Goal: Task Accomplishment & Management: Complete application form

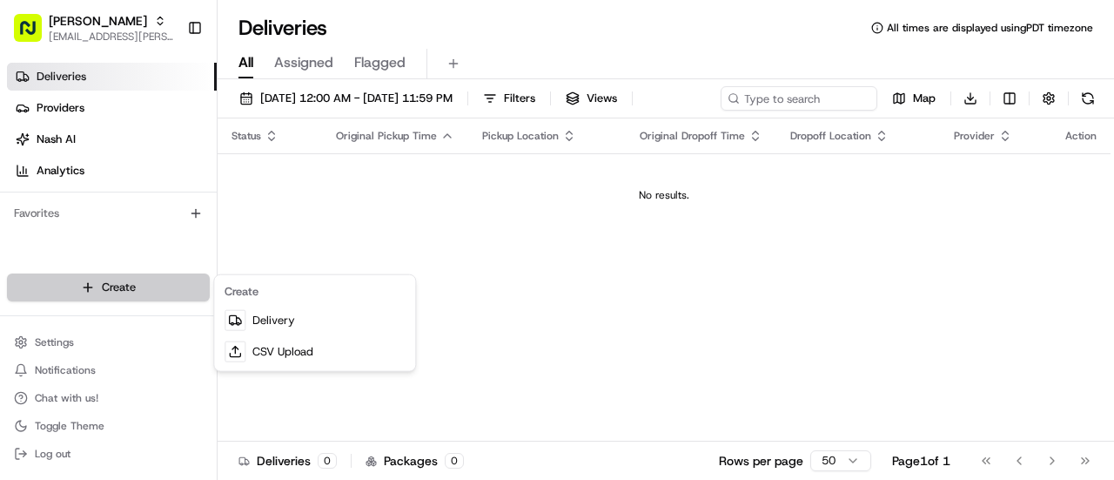
click at [131, 279] on html "Starbird [EMAIL_ADDRESS][PERSON_NAME][DOMAIN_NAME] Toggle Sidebar Deliveries Pr…" at bounding box center [557, 240] width 1114 height 480
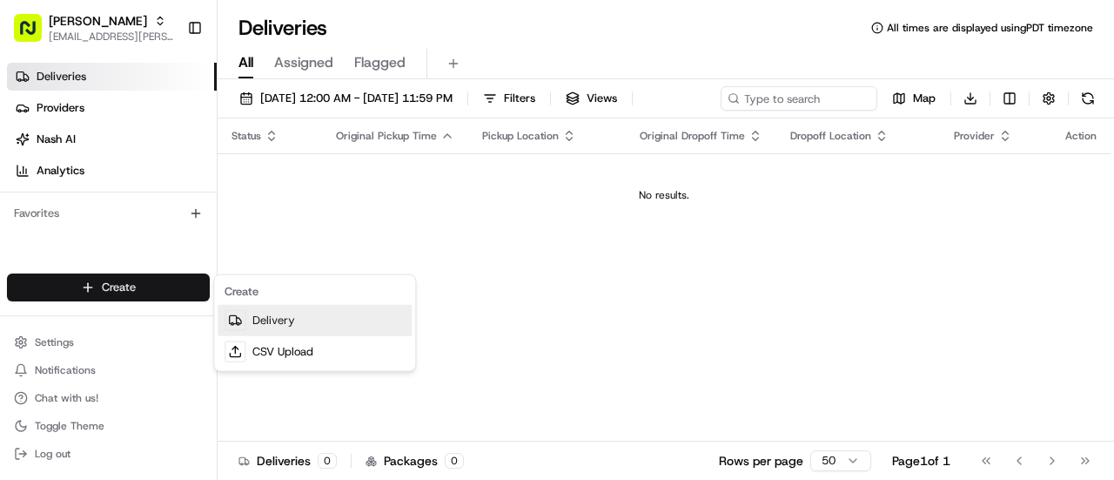
click at [256, 326] on link "Delivery" at bounding box center [315, 320] width 194 height 31
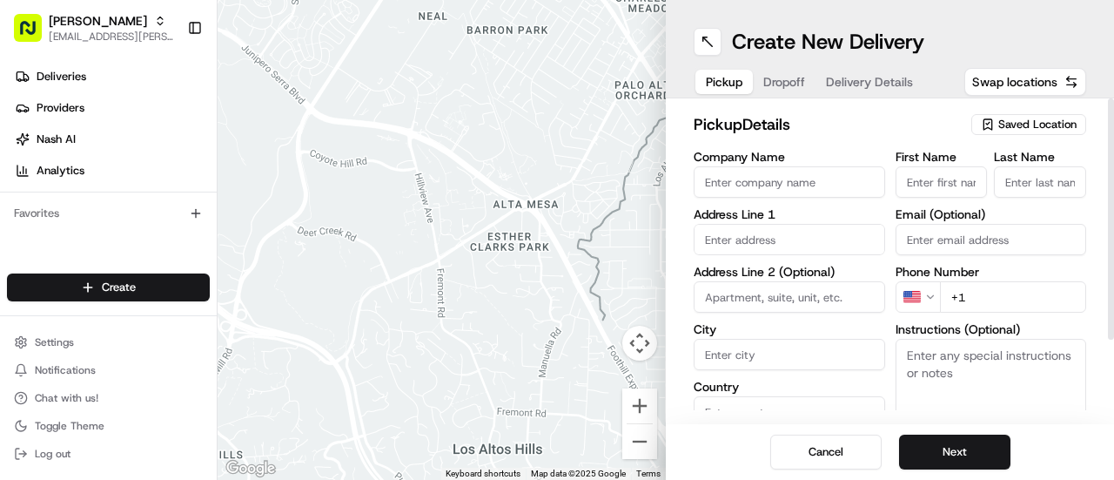
click at [1004, 125] on span "Saved Location" at bounding box center [1037, 125] width 78 height 16
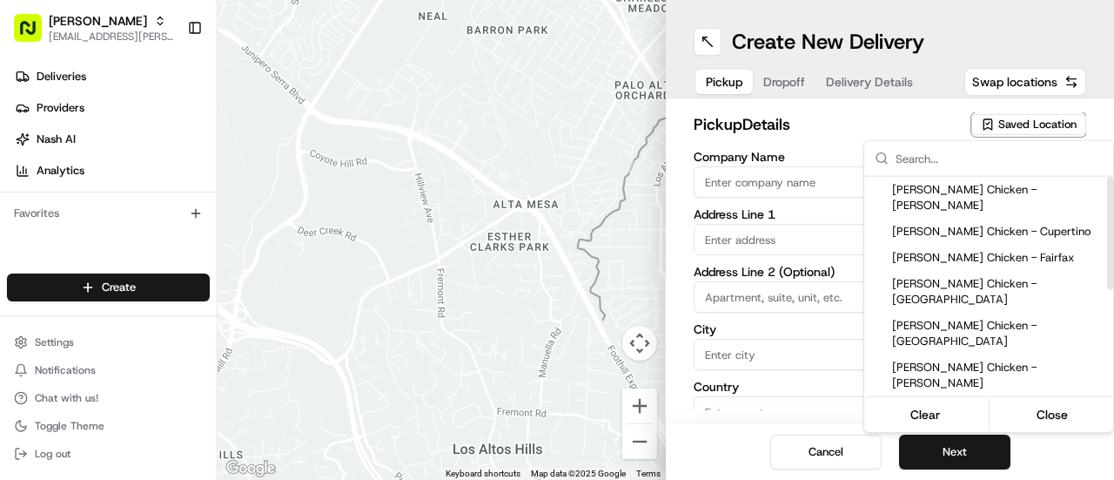
click at [989, 438] on div "[PERSON_NAME] Chicken - [GEOGRAPHIC_DATA]" at bounding box center [988, 459] width 249 height 42
type input "[PERSON_NAME] Chicken - [GEOGRAPHIC_DATA]"
type input "2515 El Camino Real"
type input "[GEOGRAPHIC_DATA]"
type input "US"
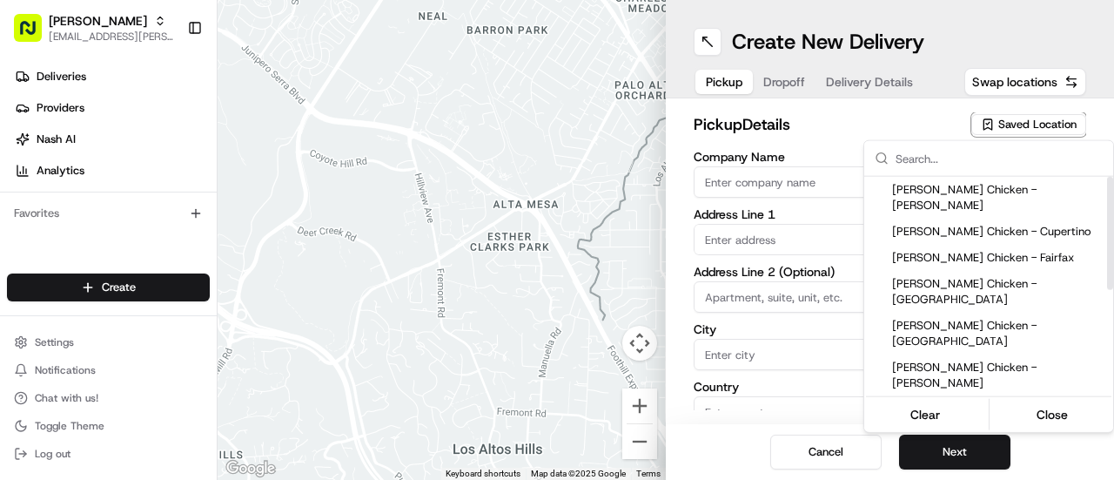
type input "CA"
type input "94306"
type input "[PERSON_NAME]"
type input "[PHONE_NUMBER]"
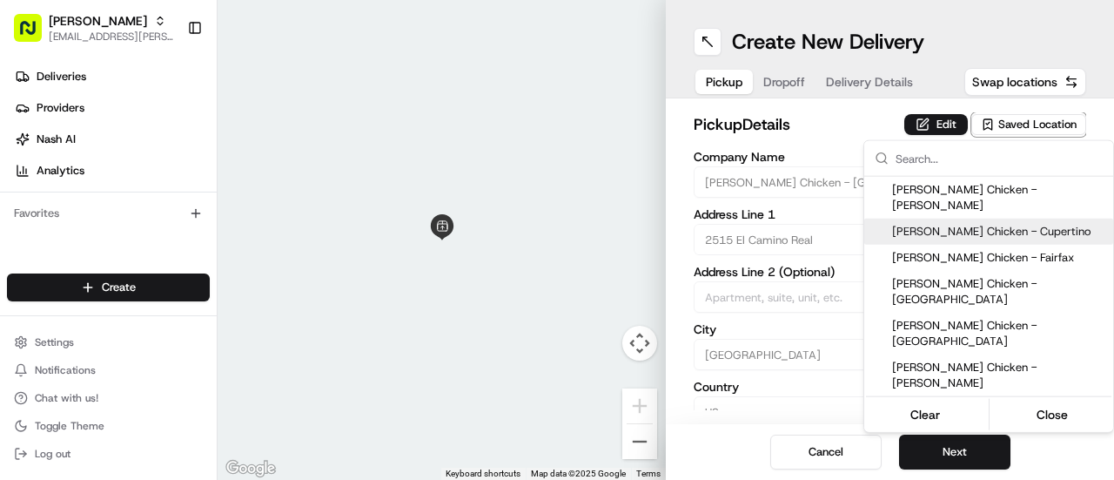
click at [935, 123] on html "Starbird [EMAIL_ADDRESS][PERSON_NAME][DOMAIN_NAME] Toggle Sidebar Deliveries Pr…" at bounding box center [557, 240] width 1114 height 480
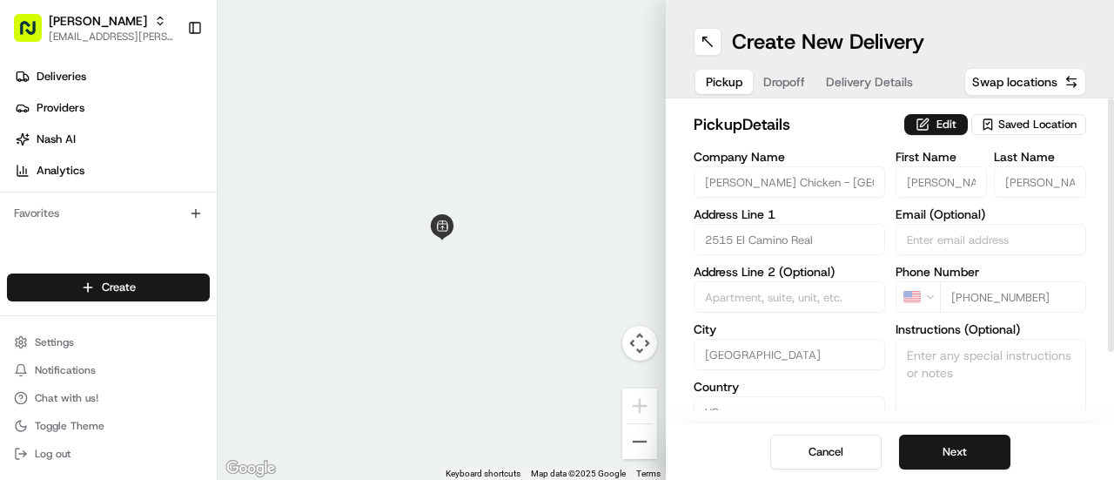
click at [935, 123] on button "Edit" at bounding box center [936, 124] width 64 height 21
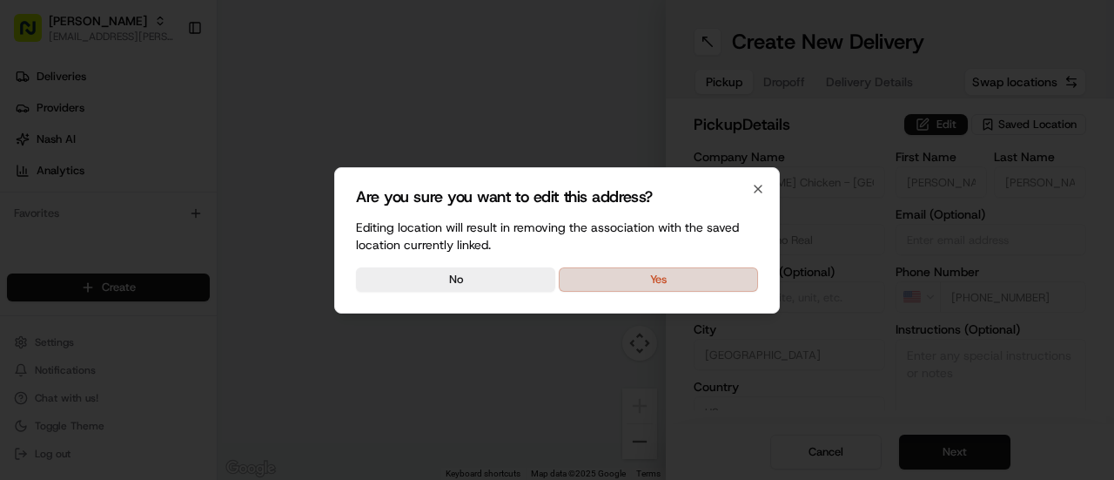
click at [628, 281] on button "Yes" at bounding box center [658, 279] width 199 height 24
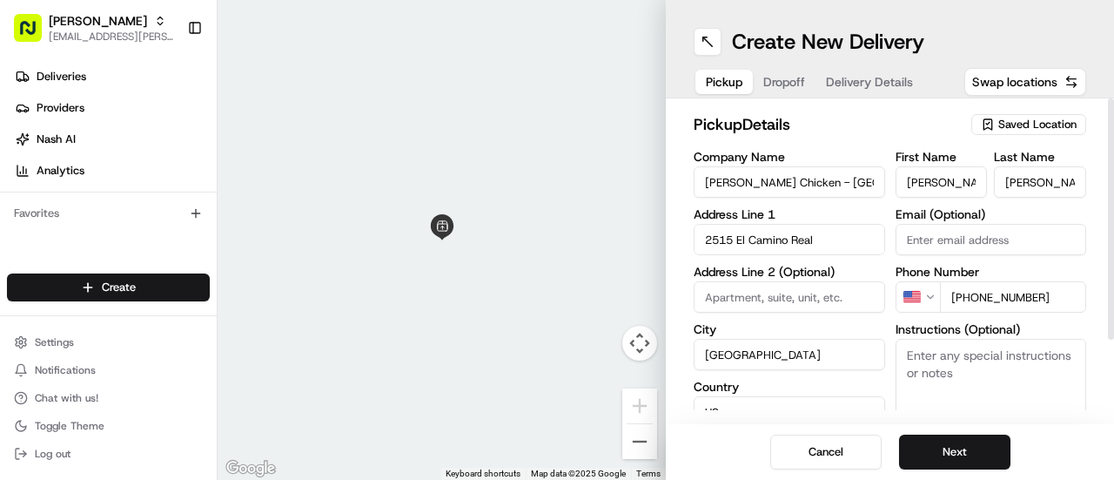
click at [965, 370] on textarea "Instructions (Optional)" at bounding box center [991, 404] width 191 height 131
type textarea "Picking up order from Cater Cow."
click at [968, 445] on button "Next" at bounding box center [954, 451] width 111 height 35
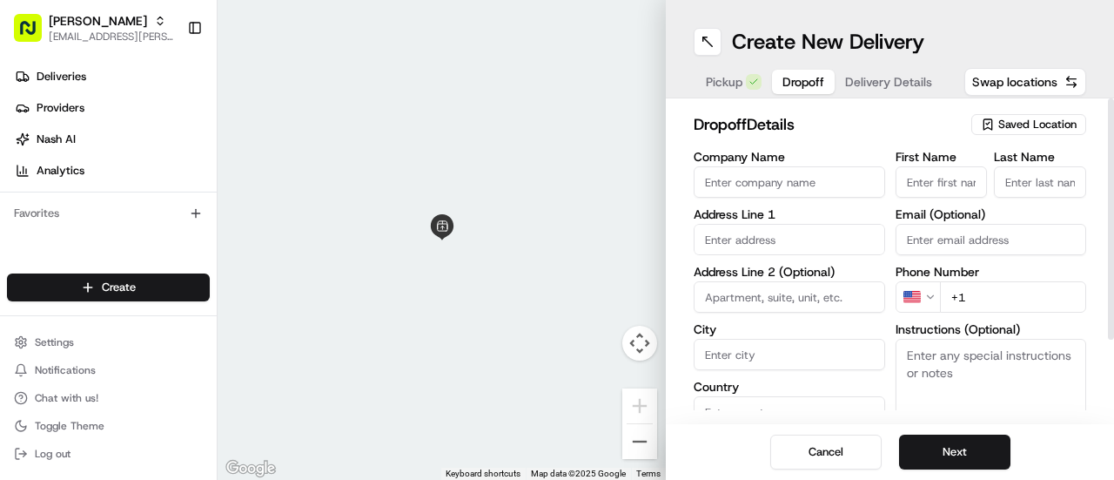
click at [782, 188] on input "Company Name" at bounding box center [789, 181] width 191 height 31
paste input "[PERSON_NAME] Eye Institute"
type input "[PERSON_NAME] Eye Institute"
click at [799, 238] on input "text" at bounding box center [789, 239] width 191 height 31
paste input "[STREET_ADDRESS][PERSON_NAME]"
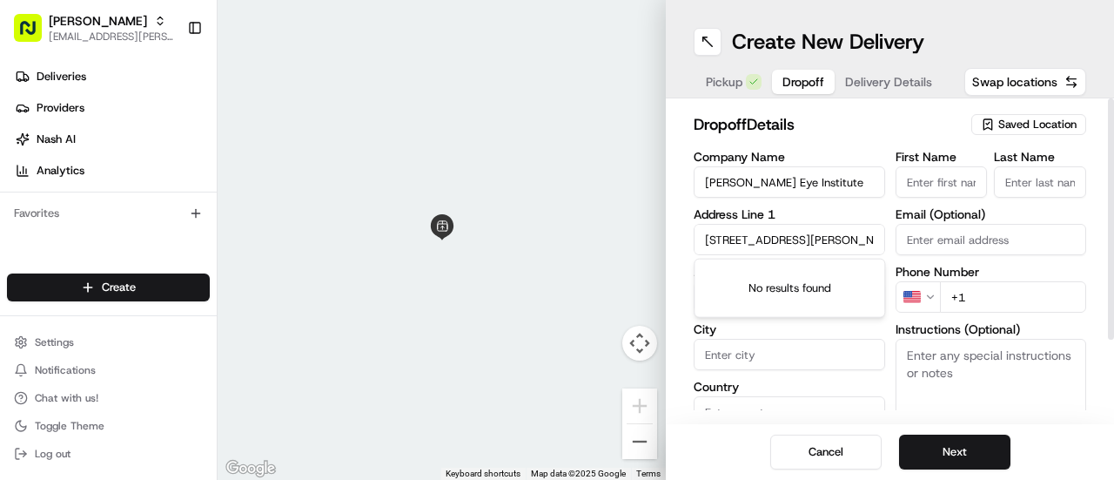
scroll to position [0, 52]
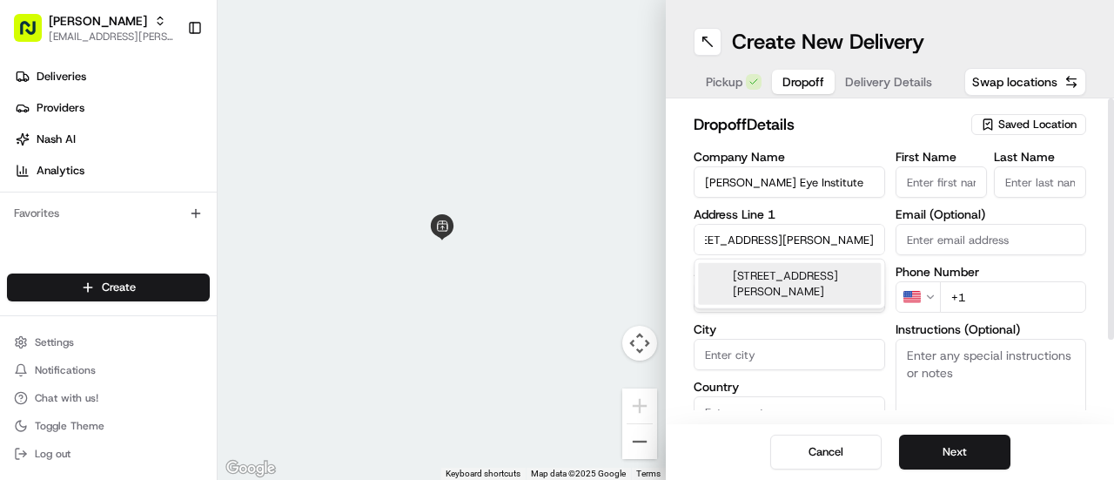
click at [780, 288] on div "[STREET_ADDRESS][PERSON_NAME]" at bounding box center [789, 284] width 183 height 42
type input "[STREET_ADDRESS][PERSON_NAME]"
type input "[GEOGRAPHIC_DATA]"
type input "CA"
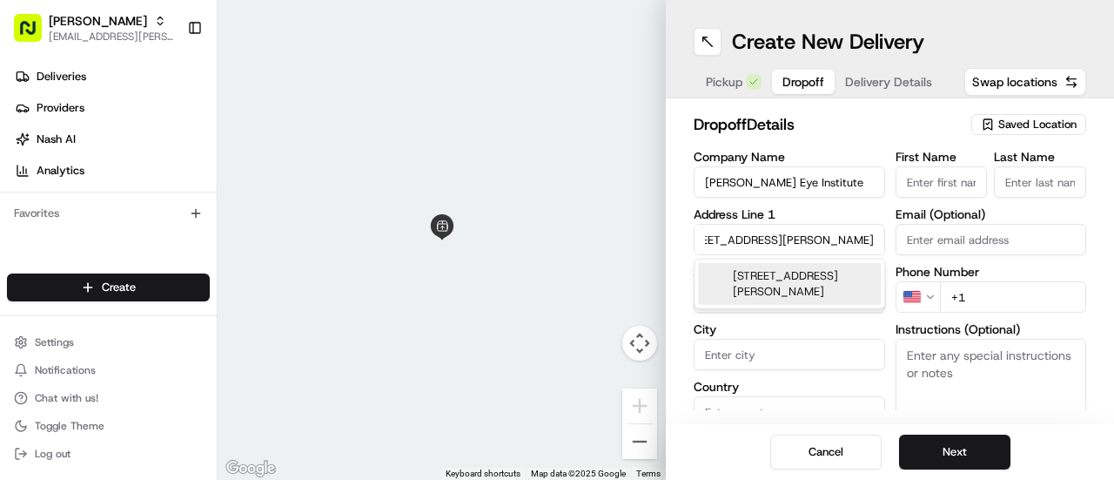
type input "94303"
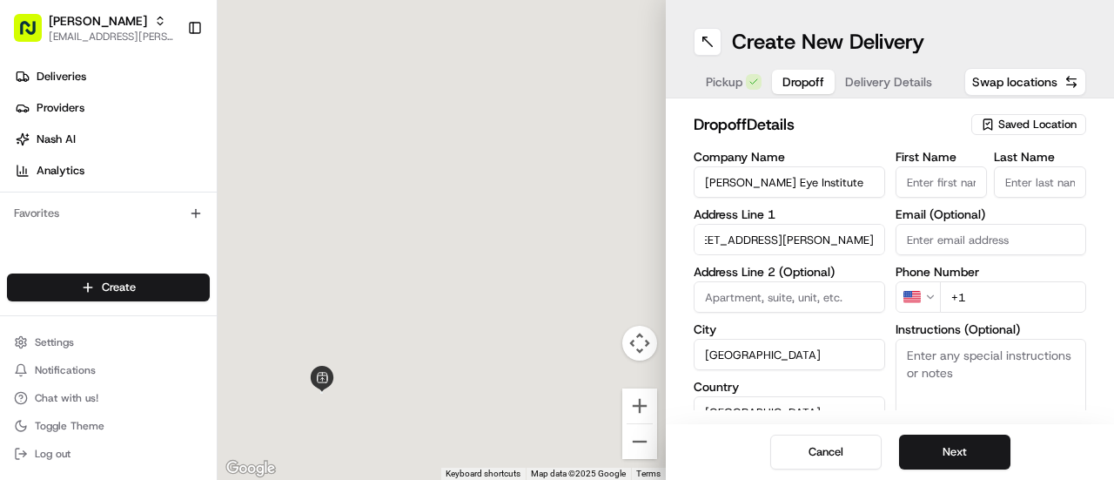
type input "[STREET_ADDRESS][PERSON_NAME]"
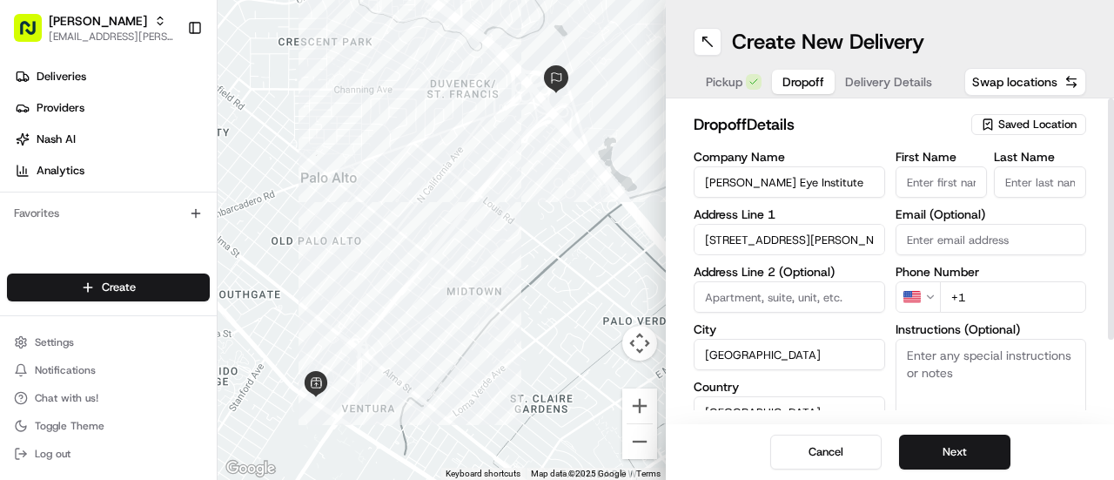
click at [933, 185] on input "First Name" at bounding box center [942, 181] width 92 height 31
paste input "[PERSON_NAME]"
type input "[PERSON_NAME]"
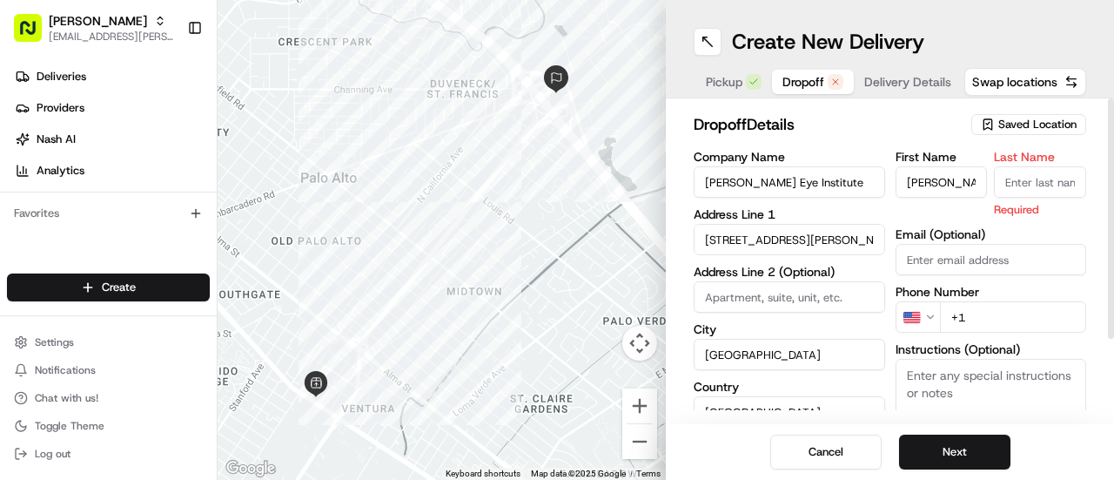
click at [1015, 175] on input "Last Name" at bounding box center [1040, 181] width 92 height 31
type input "[PERSON_NAME]"
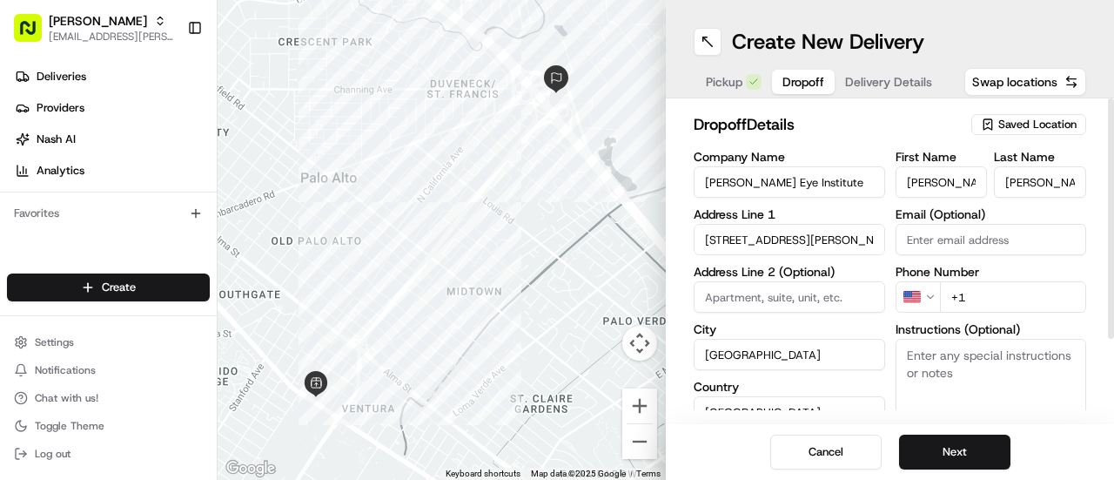
click at [964, 180] on input "[PERSON_NAME]" at bounding box center [942, 181] width 92 height 31
type input "Dara"
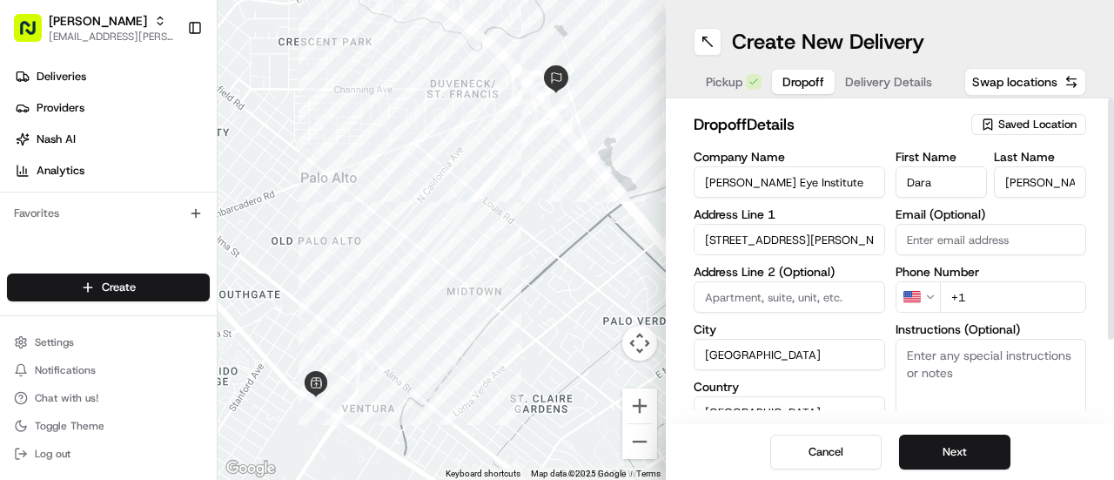
click at [984, 293] on input "+1" at bounding box center [1013, 296] width 147 height 31
paste input "[PHONE_NUMBER]"
type input "[PHONE_NUMBER]"
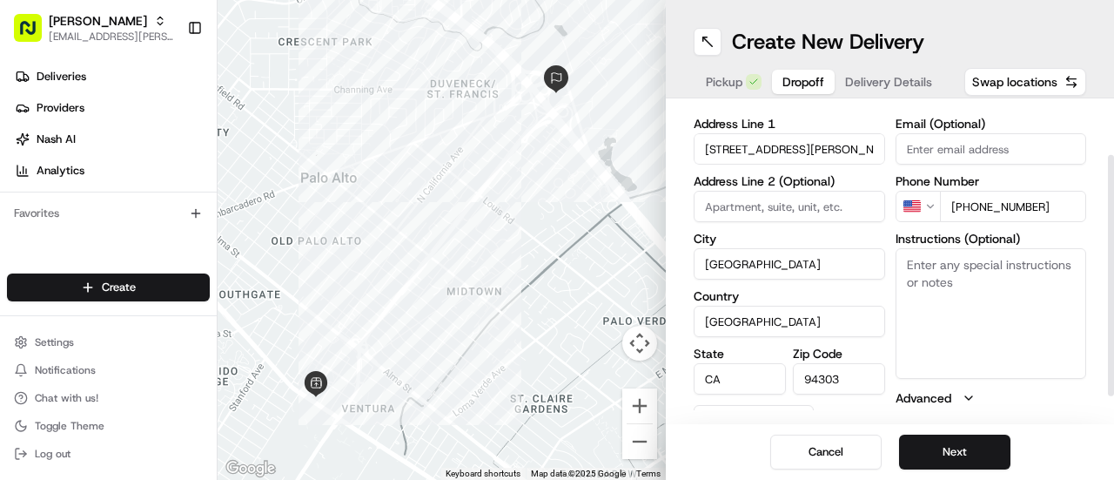
drag, startPoint x: 1113, startPoint y: 178, endPoint x: 1113, endPoint y: 253, distance: 75.7
click at [1113, 253] on div at bounding box center [1111, 275] width 6 height 241
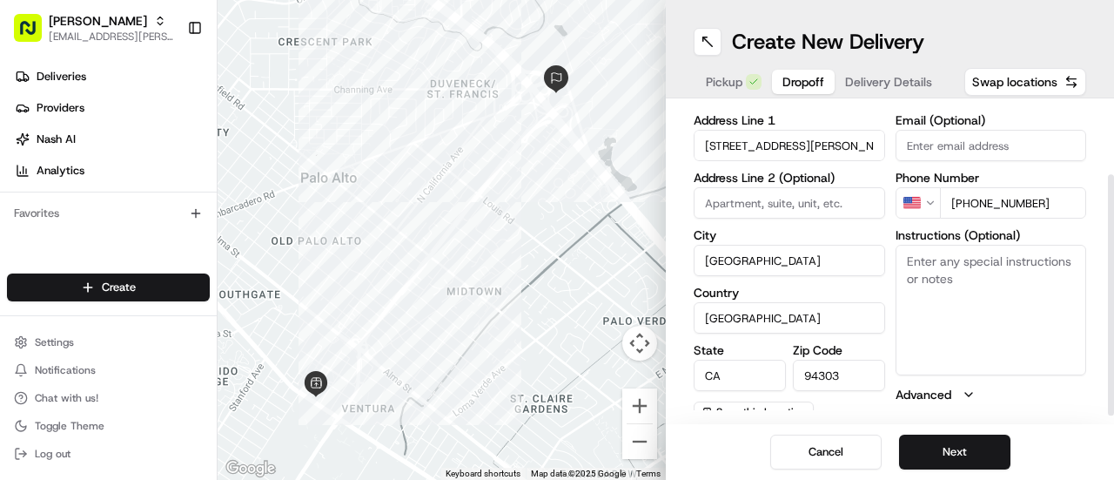
click at [933, 284] on textarea "Instructions (Optional)" at bounding box center [991, 310] width 191 height 131
paste textarea "Call customer directly if you're running late."
type textarea "Call customer directly if you're running late."
click at [957, 452] on button "Next" at bounding box center [954, 451] width 111 height 35
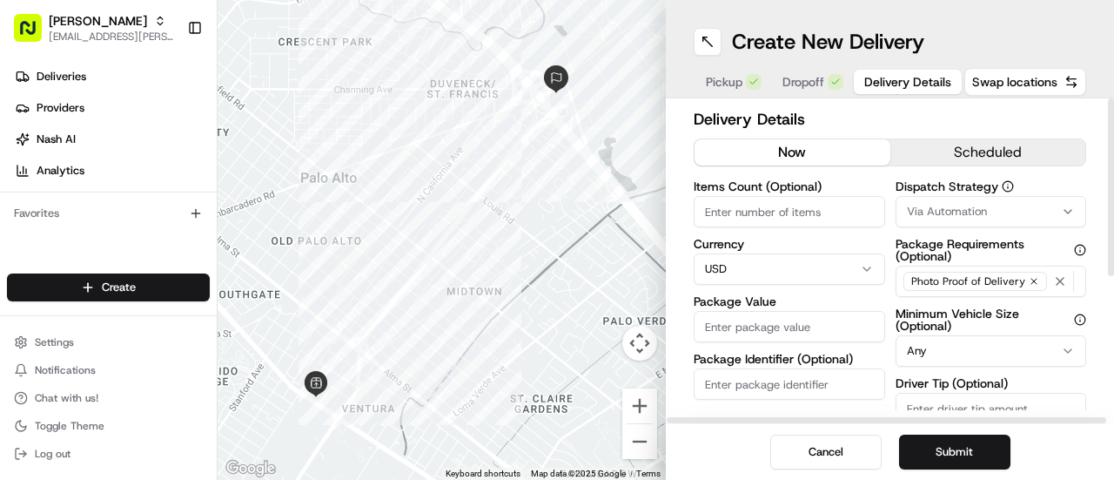
scroll to position [0, 0]
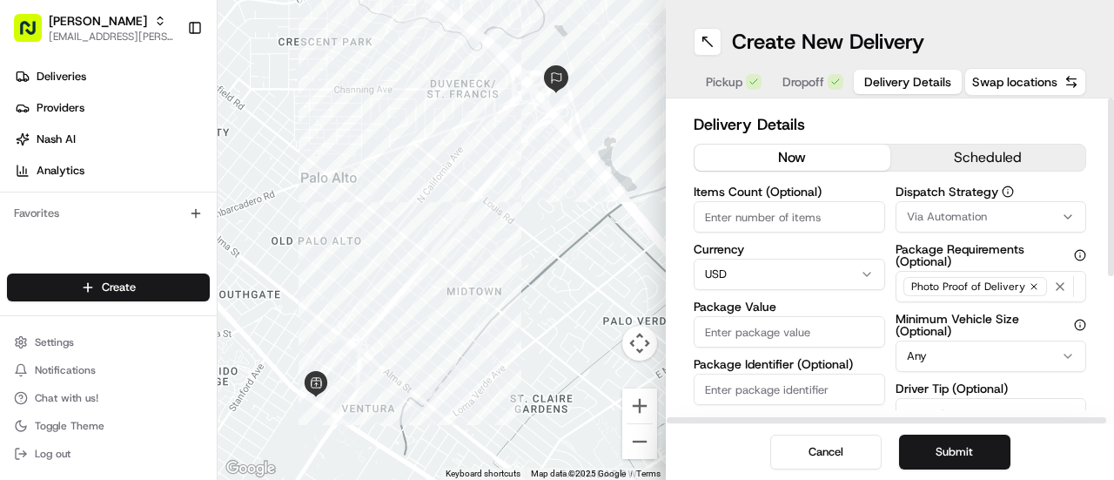
drag, startPoint x: 1113, startPoint y: 221, endPoint x: 1113, endPoint y: 144, distance: 77.5
click at [1113, 144] on div at bounding box center [1111, 187] width 6 height 178
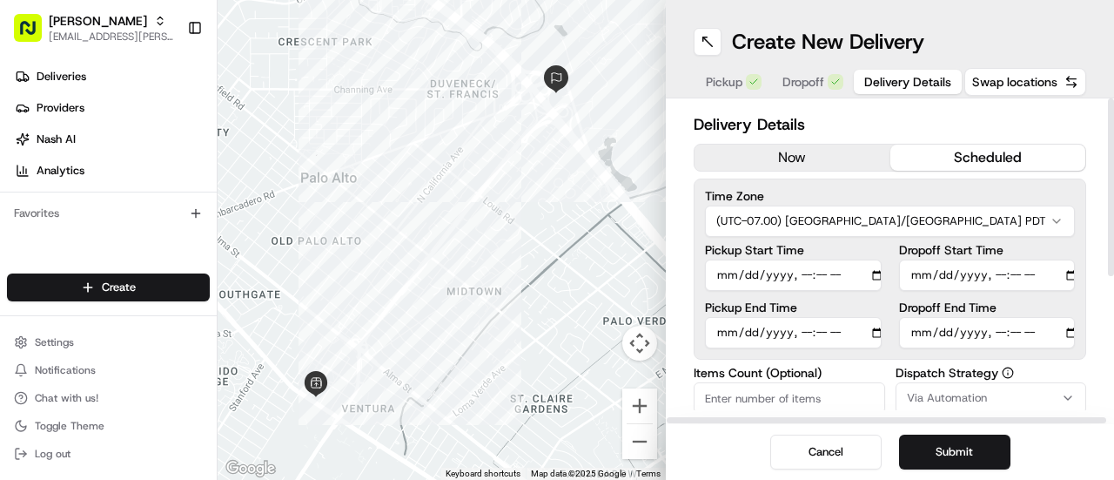
click at [969, 151] on button "scheduled" at bounding box center [988, 157] width 196 height 26
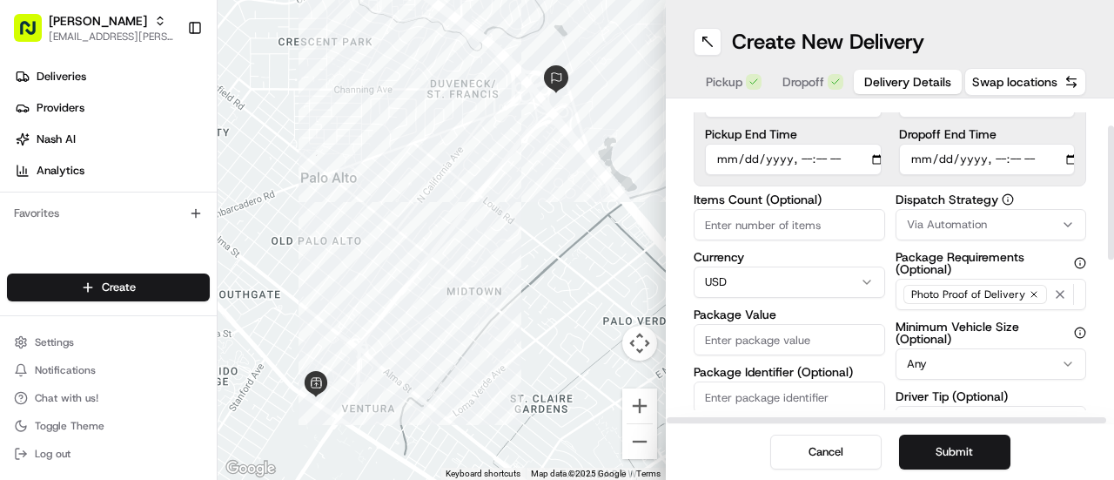
drag, startPoint x: 1113, startPoint y: 153, endPoint x: 1113, endPoint y: 235, distance: 81.8
click at [1113, 235] on div at bounding box center [1111, 192] width 6 height 134
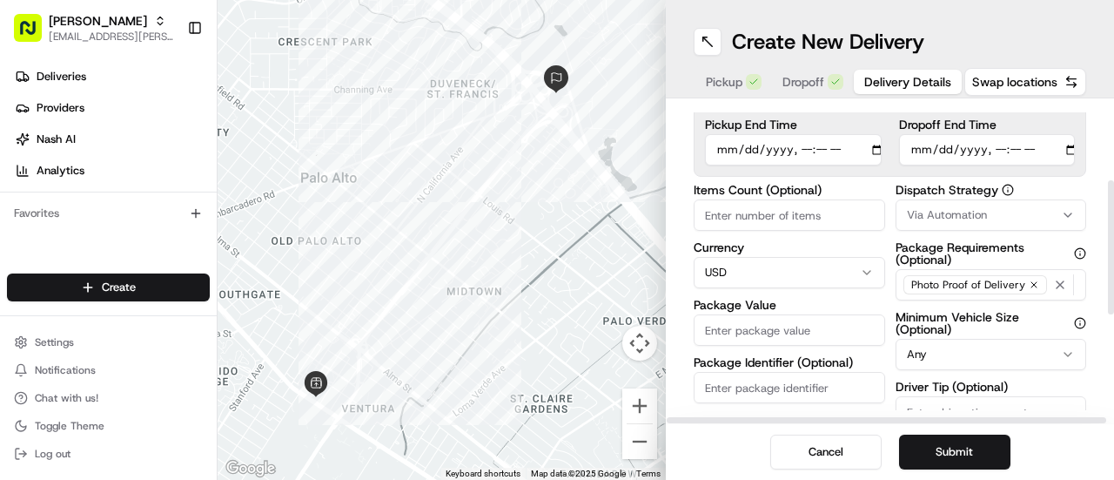
click at [991, 203] on button "Via Automation" at bounding box center [991, 214] width 191 height 31
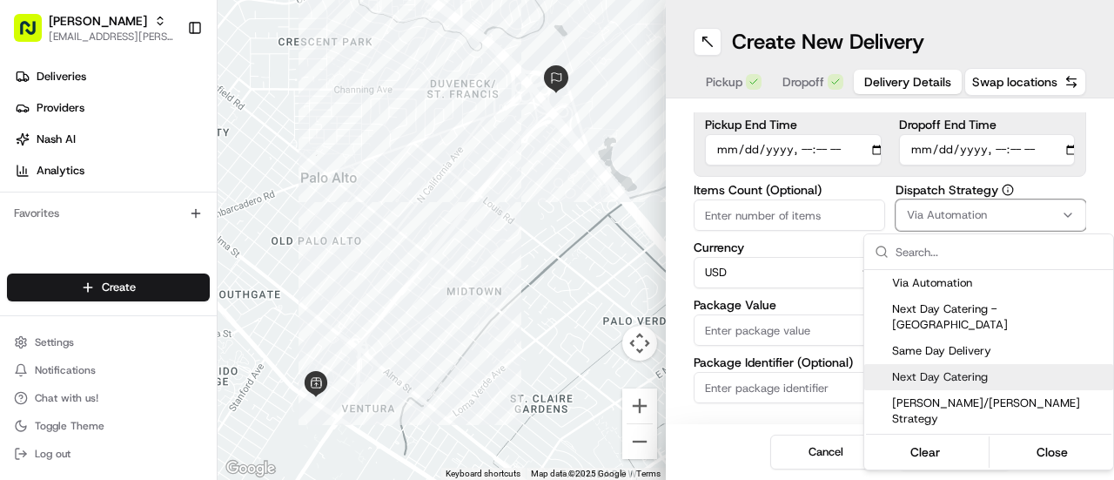
click at [950, 369] on span "Next Day Catering" at bounding box center [999, 377] width 214 height 16
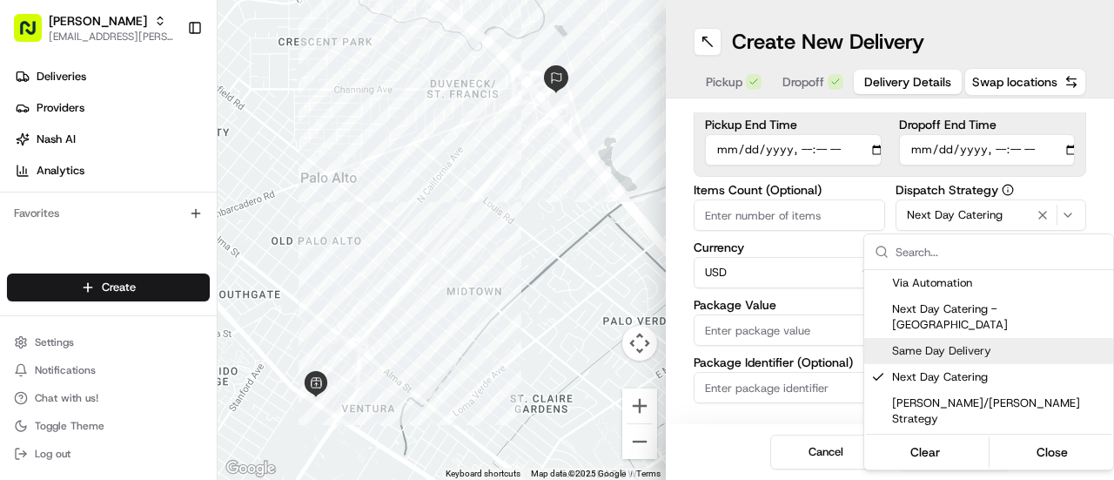
click at [754, 212] on html "Starbird [EMAIL_ADDRESS][PERSON_NAME][DOMAIN_NAME] Toggle Sidebar Deliveries Pr…" at bounding box center [557, 240] width 1114 height 480
click at [754, 212] on input "Items Count (Optional)" at bounding box center [789, 214] width 191 height 31
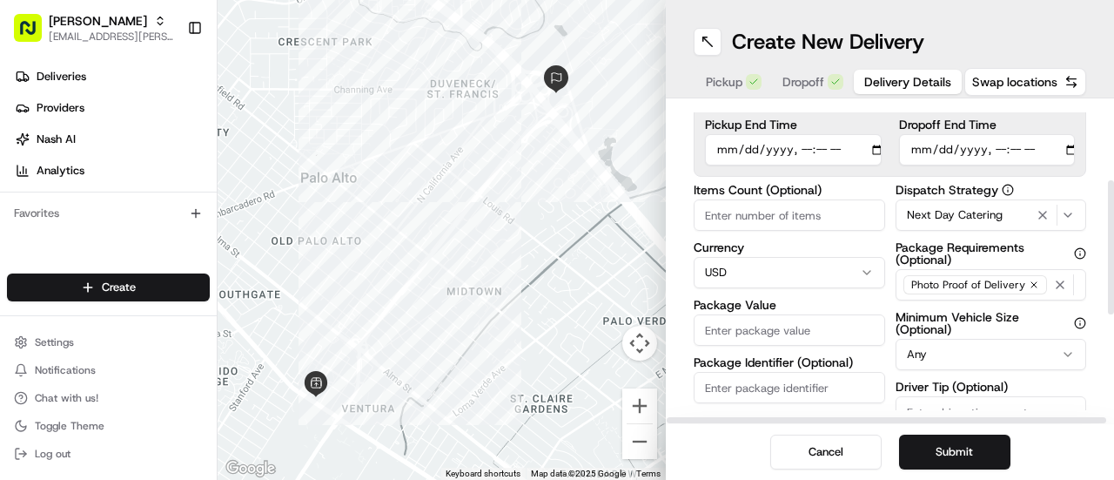
click at [754, 212] on input "Items Count (Optional)" at bounding box center [789, 214] width 191 height 31
type input "55"
click at [749, 320] on input "Package Value" at bounding box center [789, 329] width 191 height 31
type input "723.50"
click at [984, 401] on input "Driver Tip (Optional)" at bounding box center [991, 411] width 191 height 31
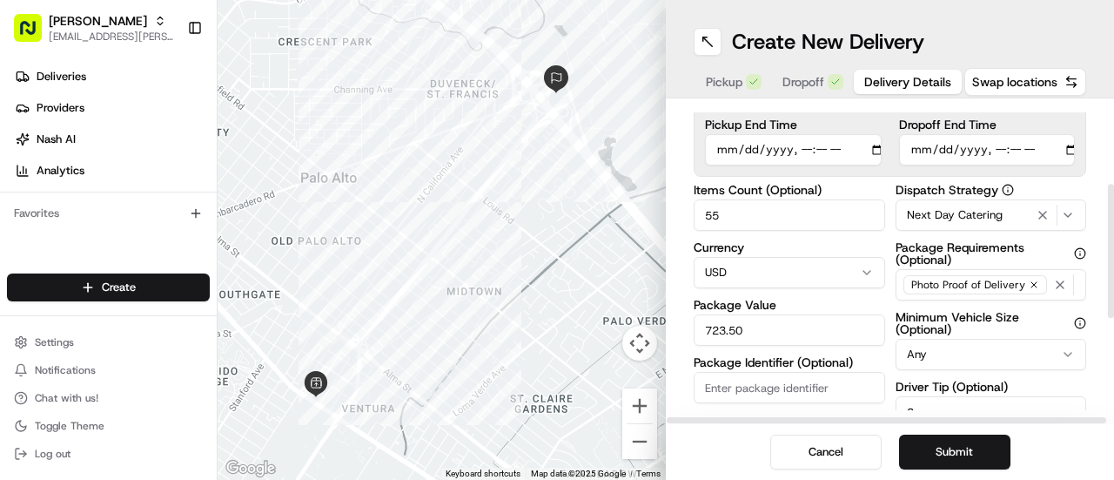
scroll to position [191, 0]
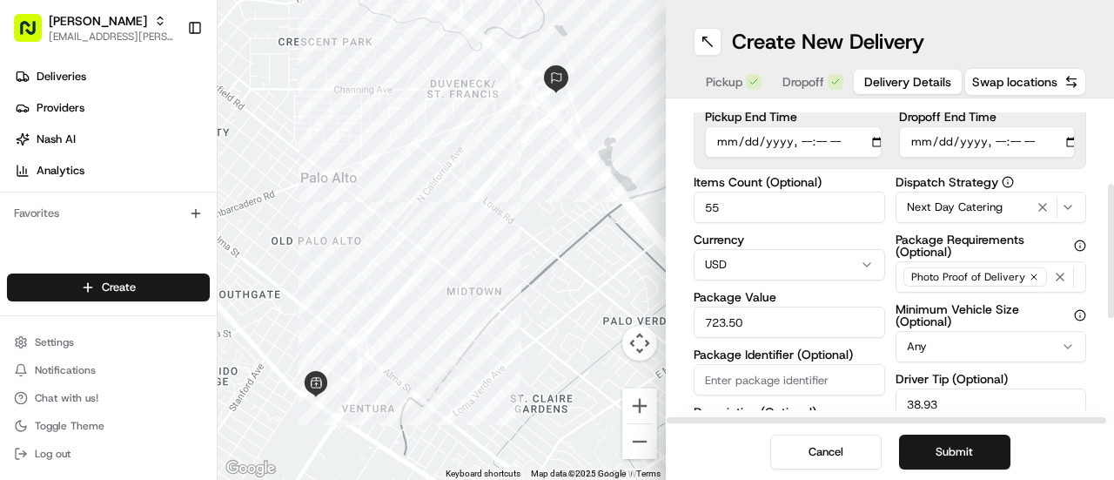
type input "38.93"
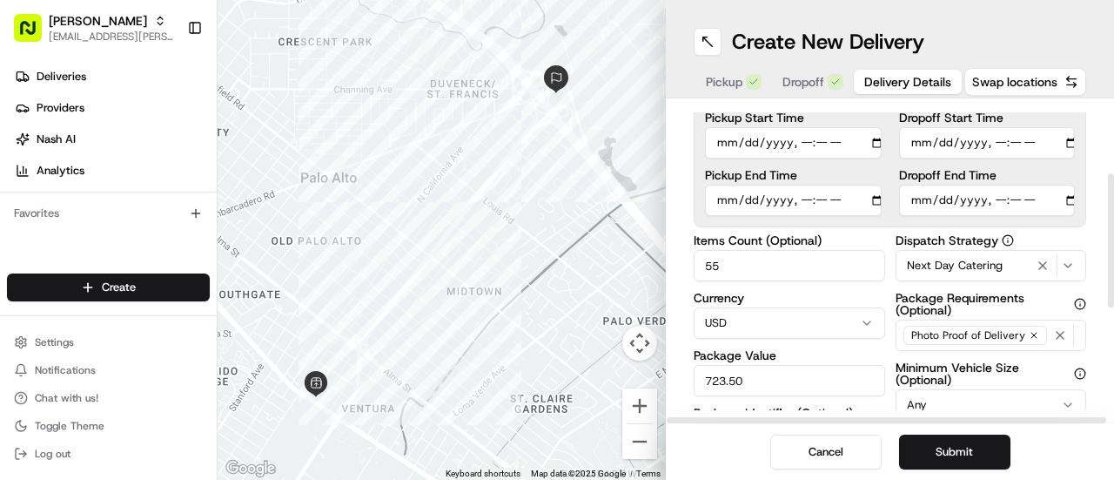
scroll to position [129, 0]
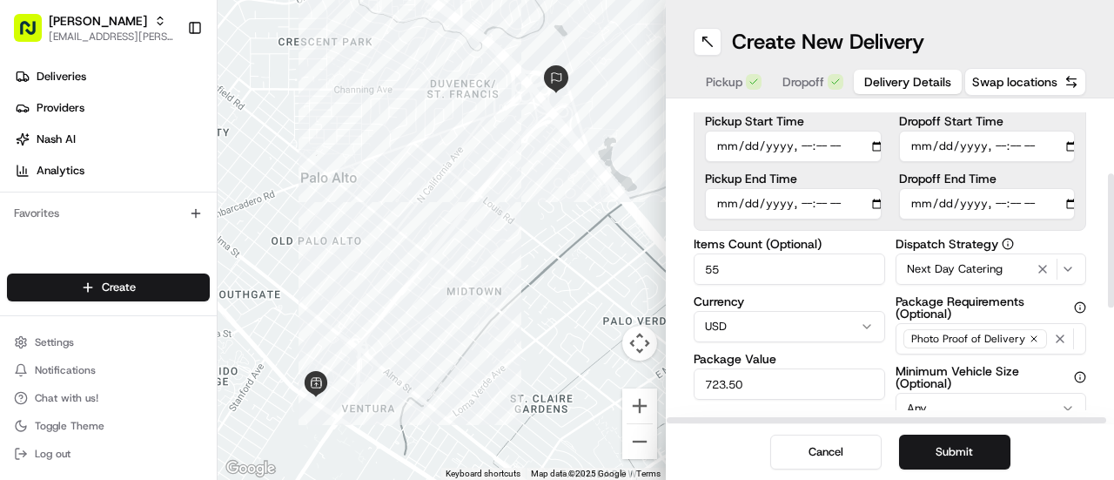
drag, startPoint x: 1113, startPoint y: 279, endPoint x: 1113, endPoint y: 252, distance: 27.9
click at [1113, 252] on div at bounding box center [1111, 240] width 6 height 134
click at [762, 280] on input "55" at bounding box center [789, 268] width 191 height 31
type input "5"
type input "50"
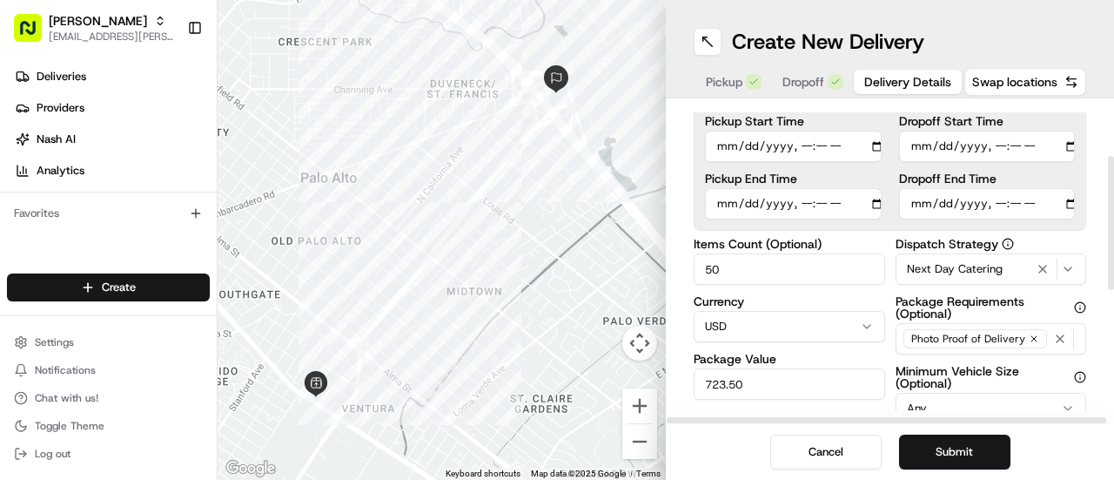
click at [1066, 201] on input "Dropoff End Time" at bounding box center [987, 203] width 177 height 31
type input "[DATE]T10:40"
click at [1069, 140] on input "Dropoff Start Time" at bounding box center [987, 146] width 177 height 31
type input "[DATE]T10:10"
click at [1042, 30] on div "Create New Delivery" at bounding box center [890, 42] width 393 height 28
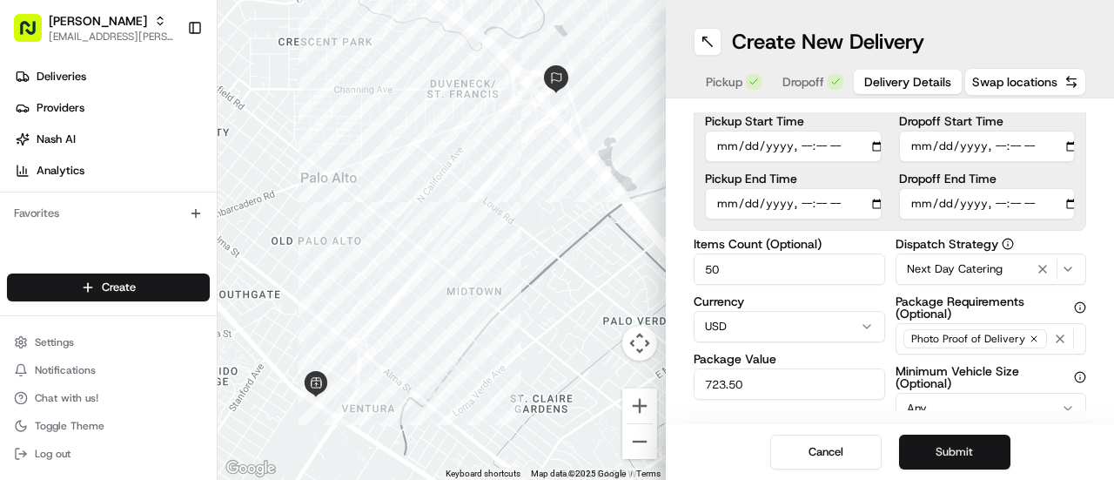
click at [964, 452] on button "Submit" at bounding box center [954, 451] width 111 height 35
